Goal: Task Accomplishment & Management: Use online tool/utility

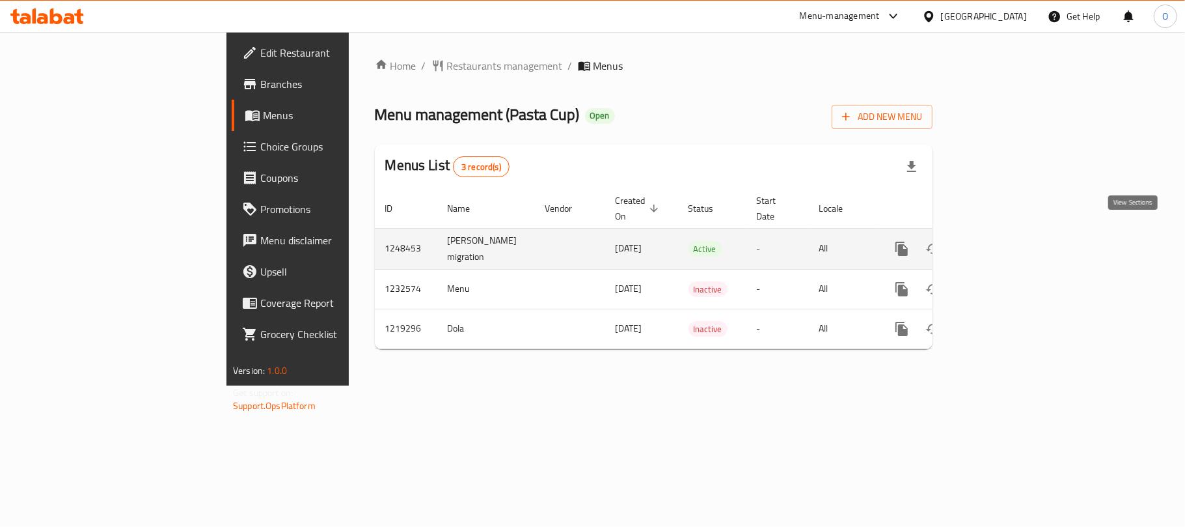
click at [1002, 243] on icon "enhanced table" at bounding box center [996, 249] width 12 height 12
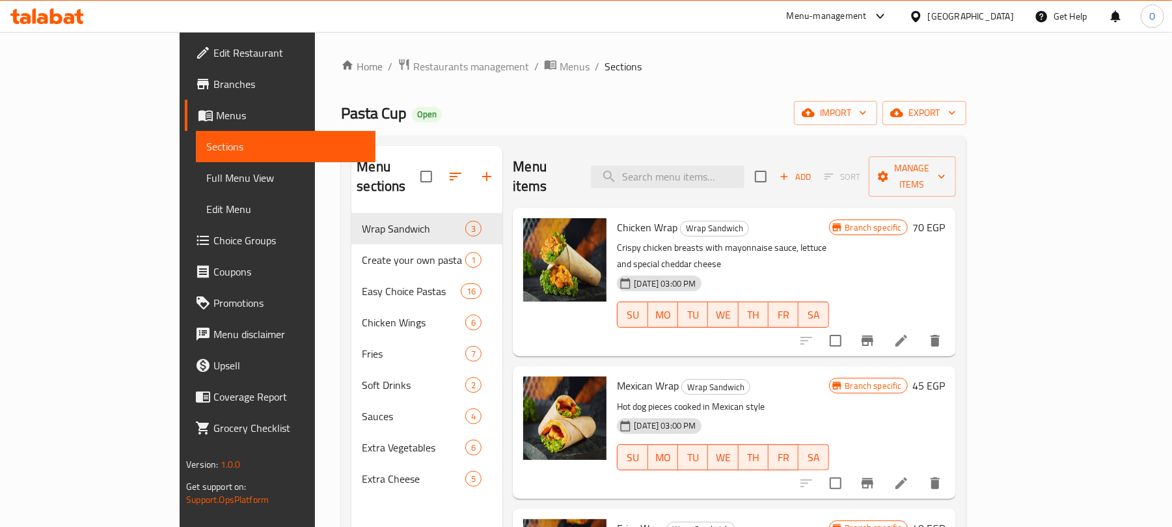
click at [617, 113] on div "Pasta Cup Open import export" at bounding box center [653, 113] width 625 height 24
click at [946, 167] on span "Manage items" at bounding box center [912, 176] width 66 height 33
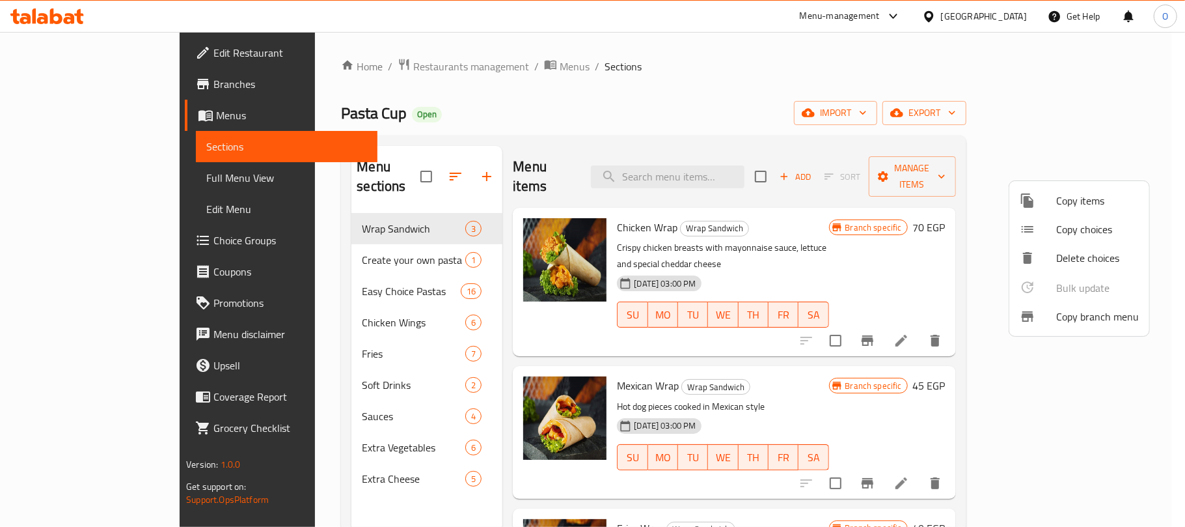
click at [1081, 316] on span "Copy branch menu" at bounding box center [1097, 317] width 83 height 16
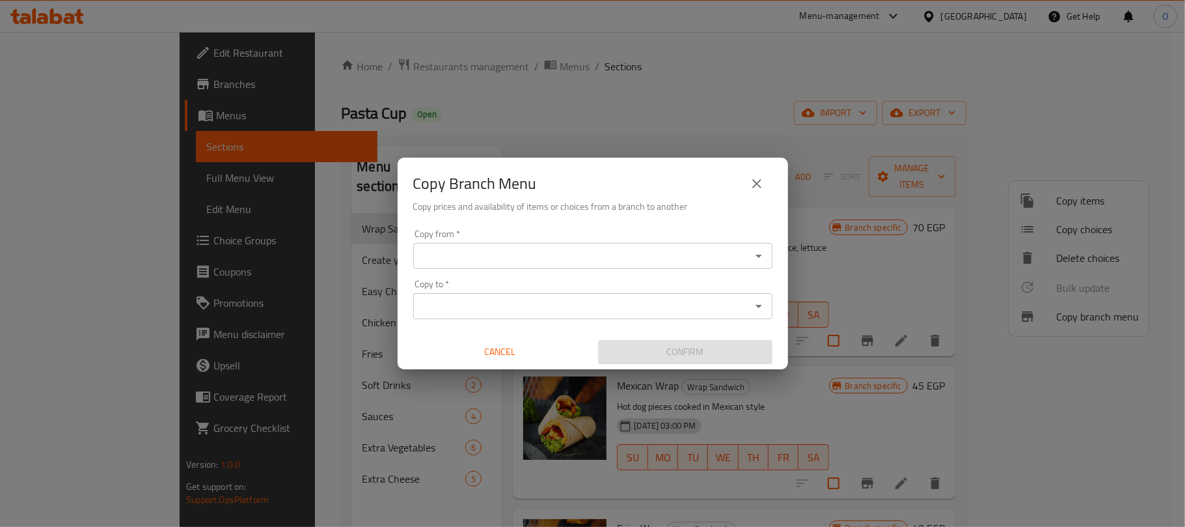
click at [511, 245] on div "Copy from *" at bounding box center [592, 256] width 359 height 26
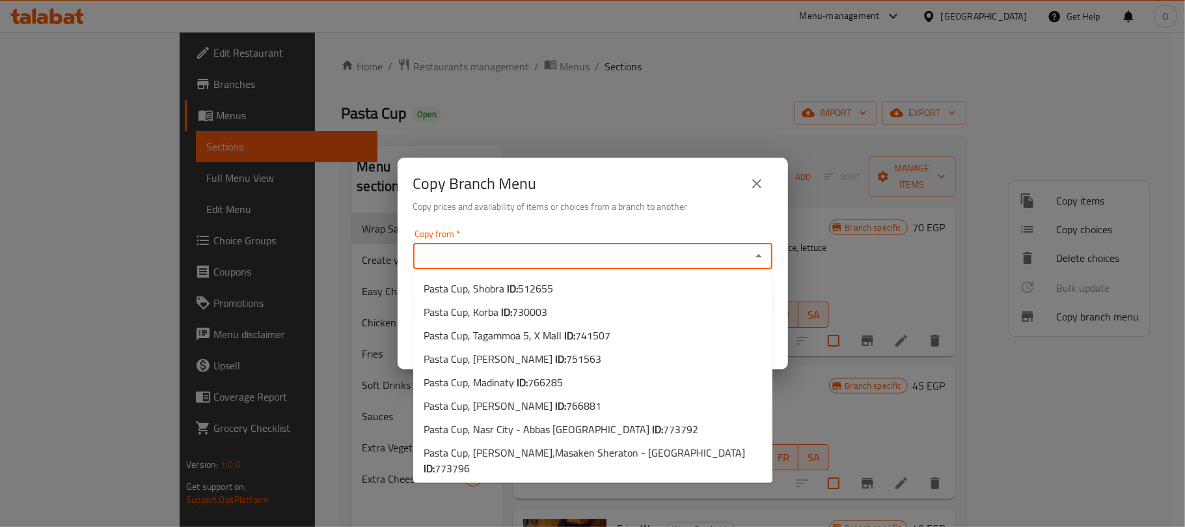
click at [505, 256] on input "Copy from   *" at bounding box center [582, 256] width 330 height 18
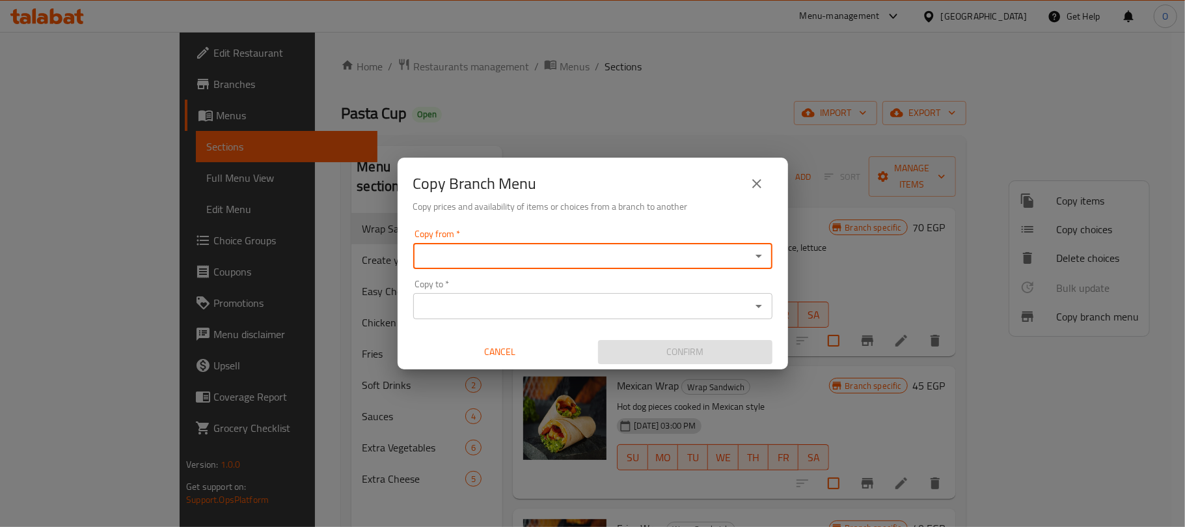
click at [551, 262] on input "Copy from   *" at bounding box center [582, 256] width 330 height 18
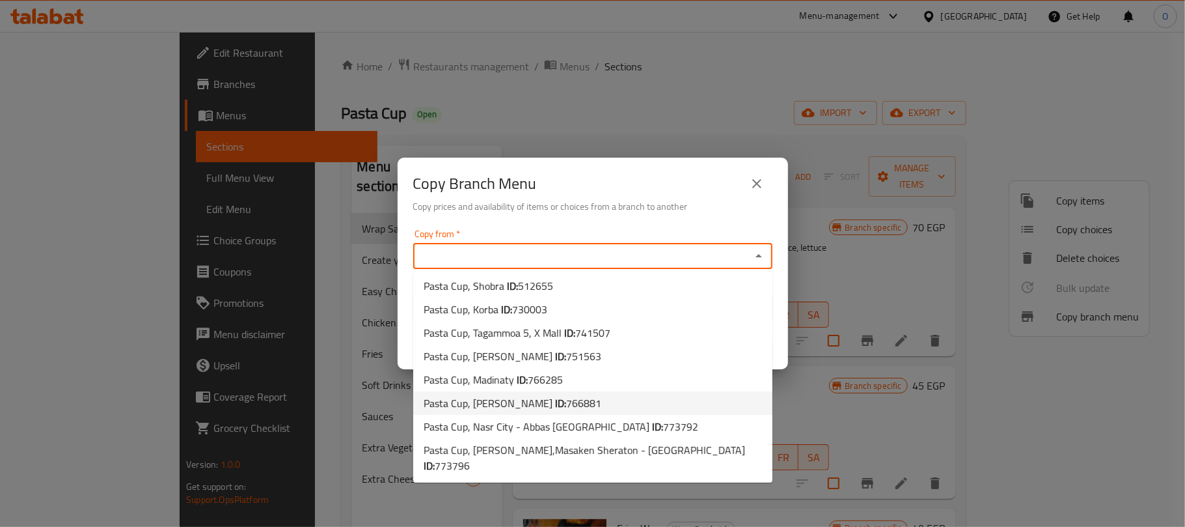
click at [592, 399] on span "766881" at bounding box center [583, 403] width 35 height 20
type input "Pasta Cup, [PERSON_NAME]"
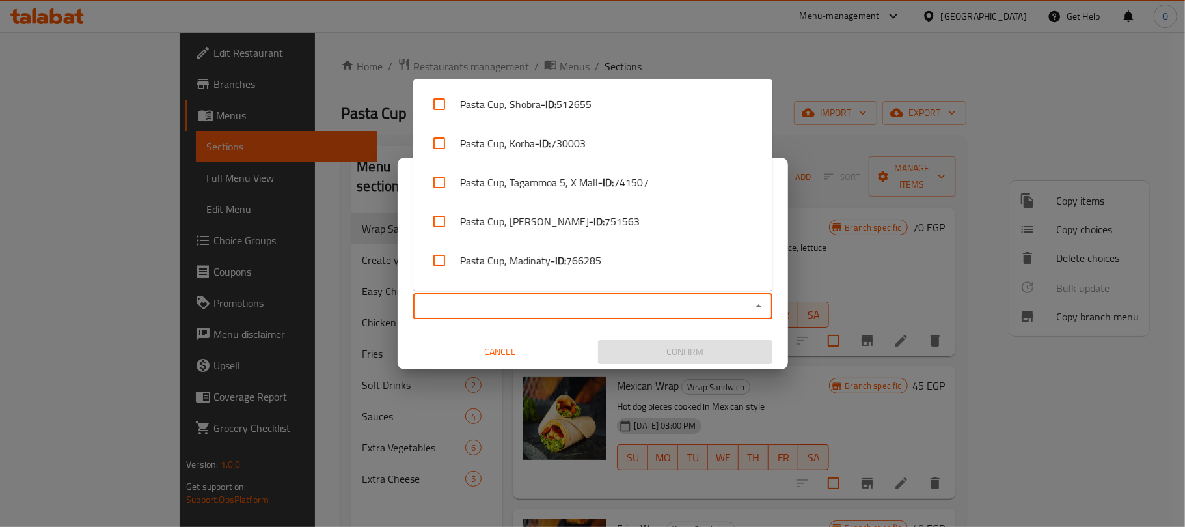
click at [540, 305] on input "Copy to   *" at bounding box center [582, 306] width 330 height 18
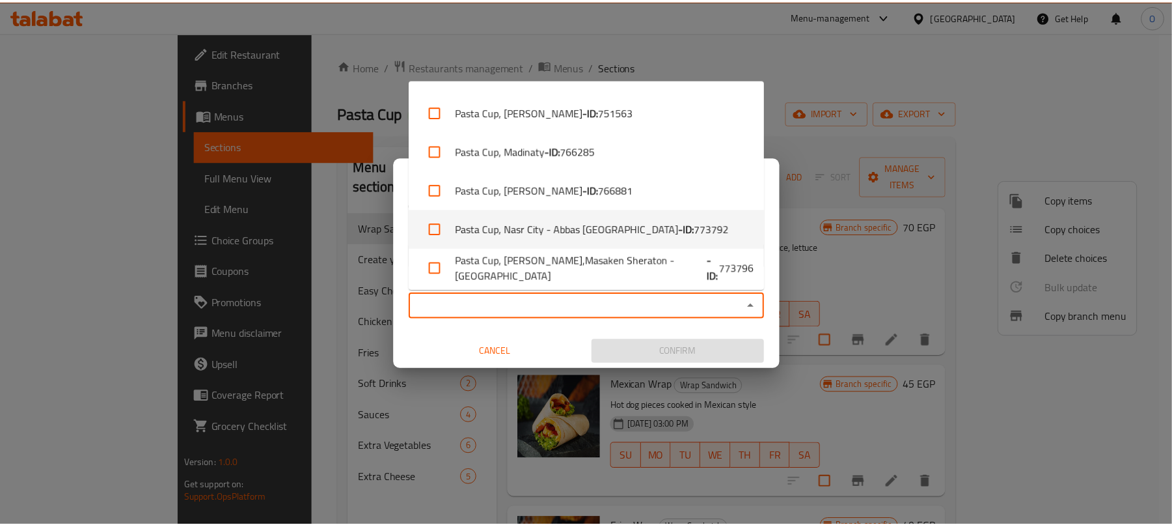
scroll to position [112, 0]
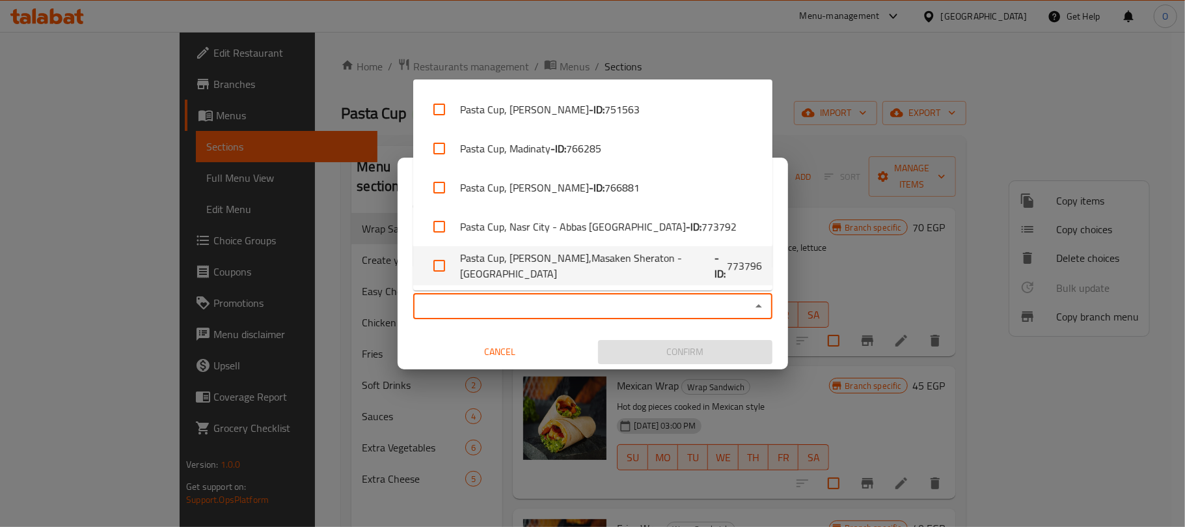
click at [615, 275] on li "Pasta Cup, [PERSON_NAME],Masaken Sheraton - [GEOGRAPHIC_DATA] - ID: 773796" at bounding box center [592, 265] width 359 height 39
checkbox input "true"
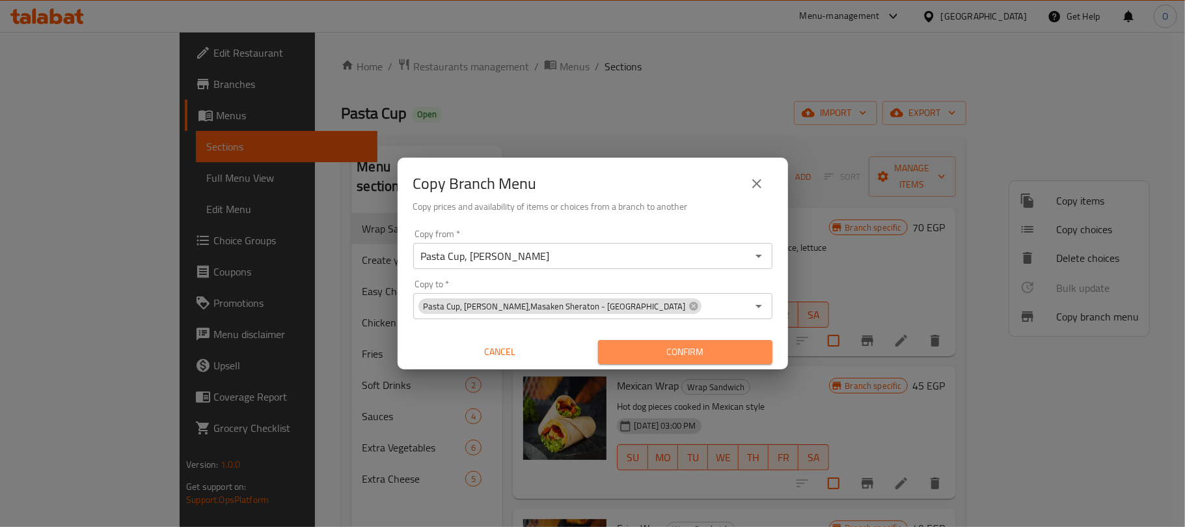
click at [686, 352] on span "Confirm" at bounding box center [686, 352] width 154 height 16
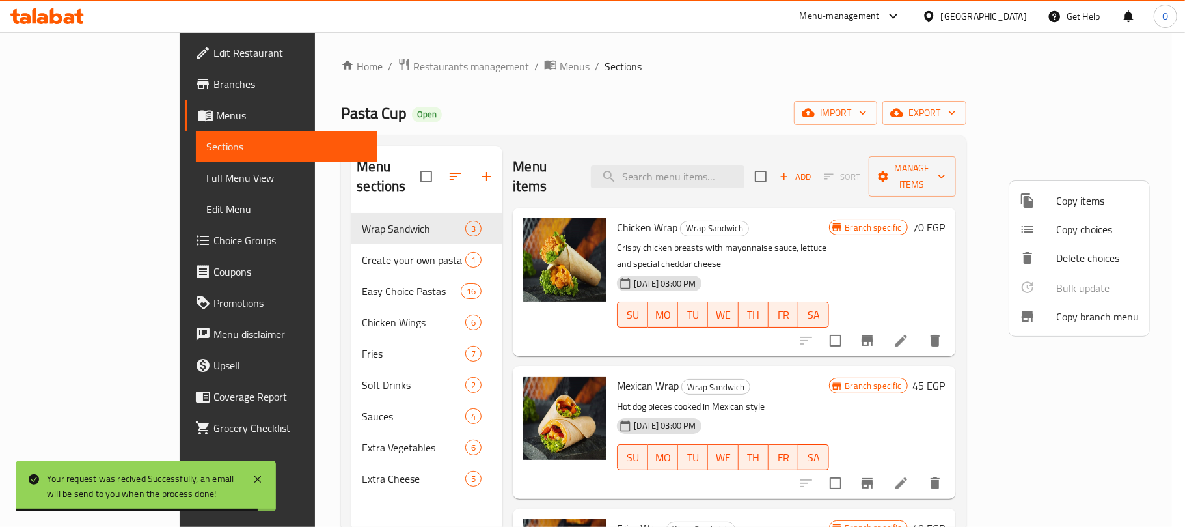
click at [331, 69] on div at bounding box center [592, 263] width 1185 height 527
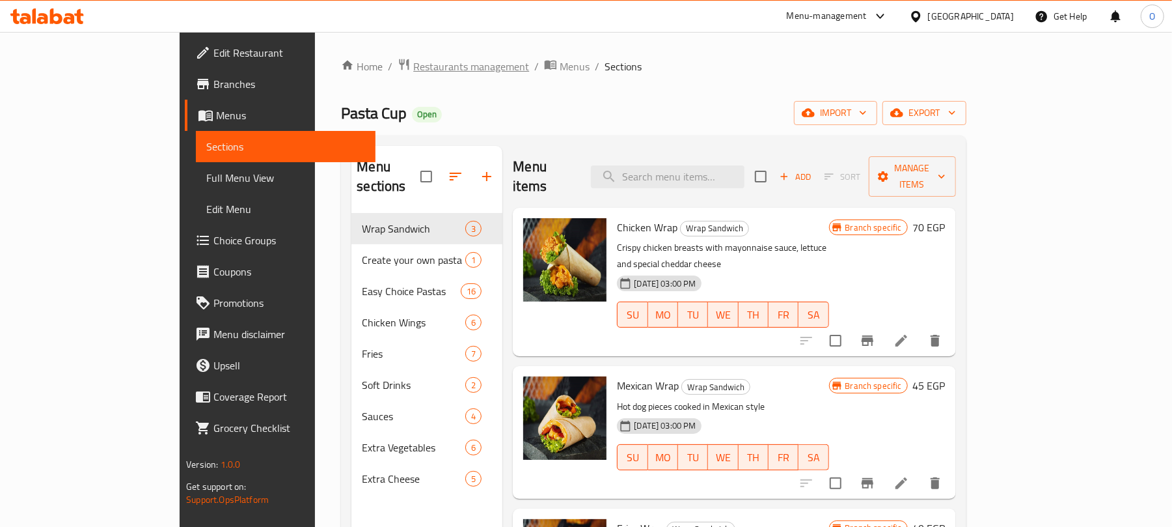
click at [413, 61] on span "Restaurants management" at bounding box center [471, 67] width 116 height 16
